Goal: Book appointment/travel/reservation

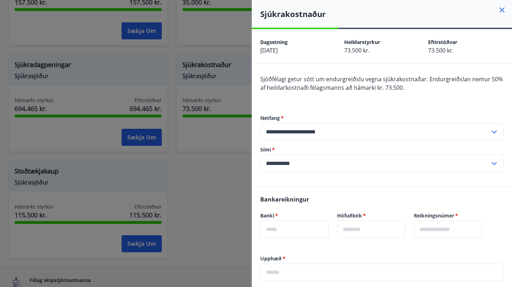
scroll to position [118, 0]
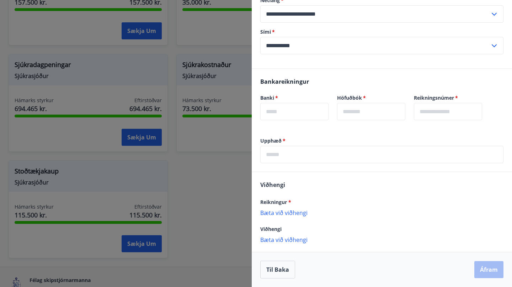
click at [181, 217] on div at bounding box center [256, 143] width 512 height 287
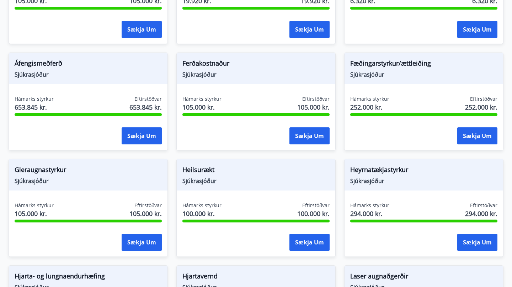
scroll to position [0, 0]
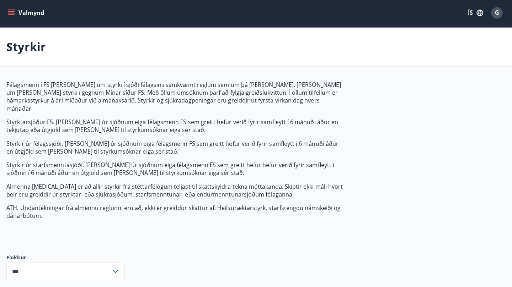
click at [16, 17] on icon "menu" at bounding box center [13, 14] width 7 height 7
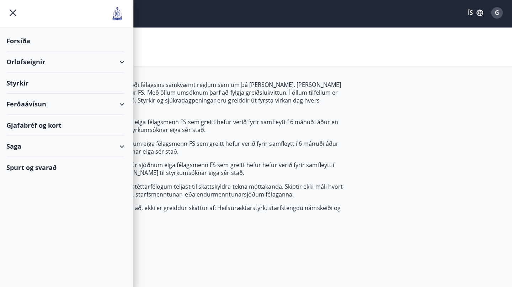
click at [40, 68] on div "Orlofseignir" at bounding box center [67, 63] width 117 height 21
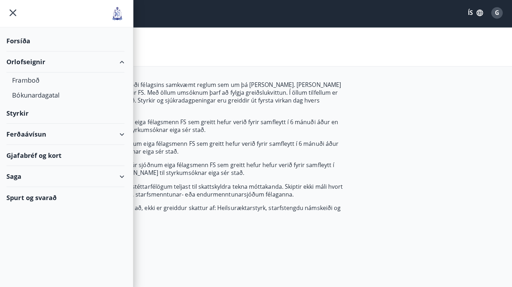
click at [46, 155] on div "Gjafabréf og kort" at bounding box center [67, 155] width 117 height 21
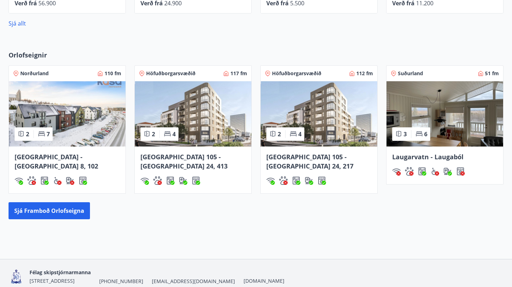
scroll to position [488, 0]
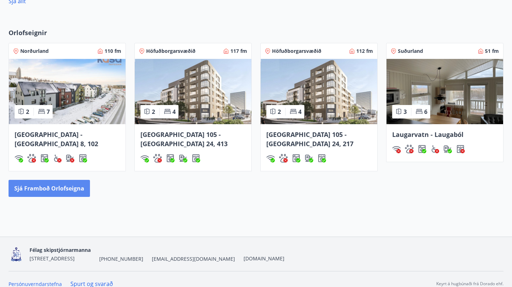
click at [71, 180] on button "Sjá framboð orlofseigna" at bounding box center [49, 188] width 81 height 17
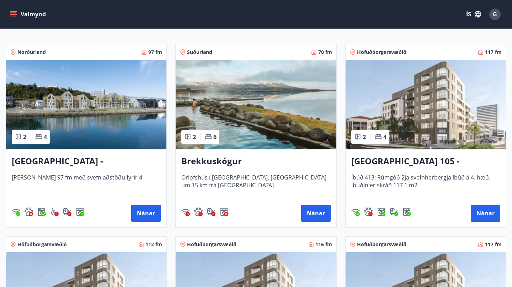
scroll to position [121, 0]
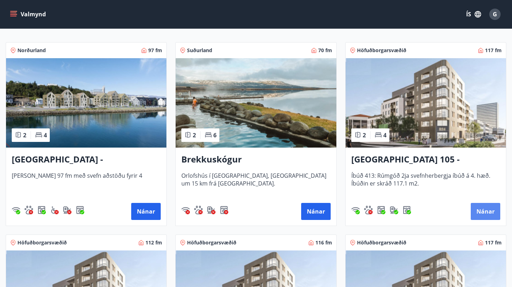
click at [485, 212] on button "Nánar" at bounding box center [484, 211] width 29 height 17
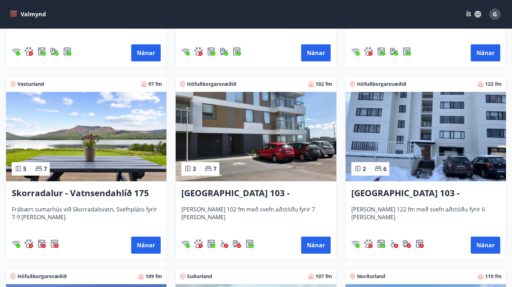
scroll to position [473, 0]
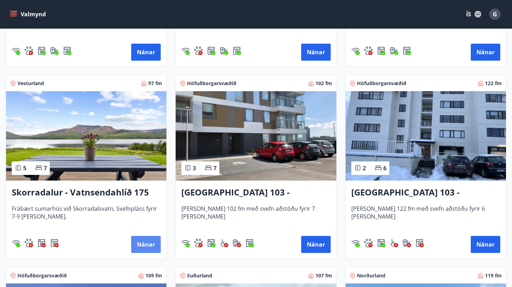
click at [148, 249] on button "Nánar" at bounding box center [145, 244] width 29 height 17
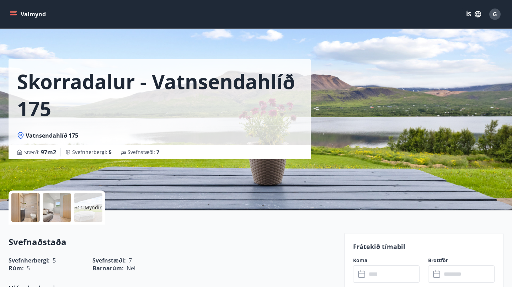
scroll to position [2, 0]
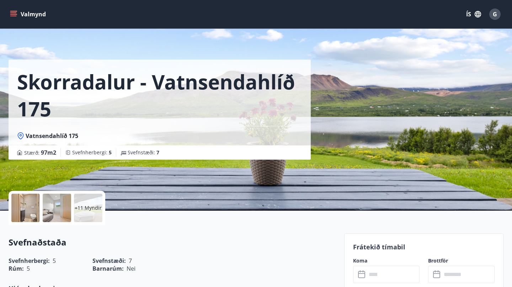
click at [28, 206] on div at bounding box center [25, 208] width 28 height 28
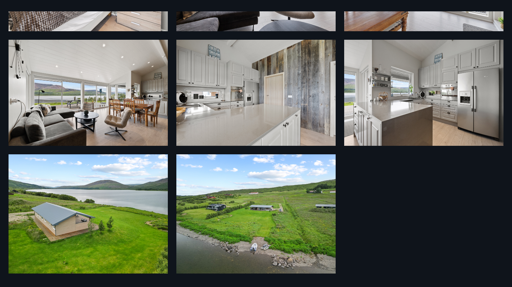
scroll to position [459, 0]
